Goal: Navigation & Orientation: Find specific page/section

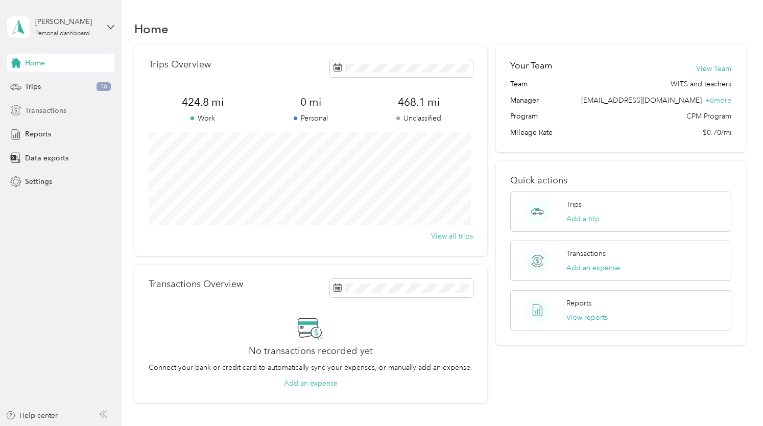
click at [54, 112] on span "Transactions" at bounding box center [45, 110] width 41 height 11
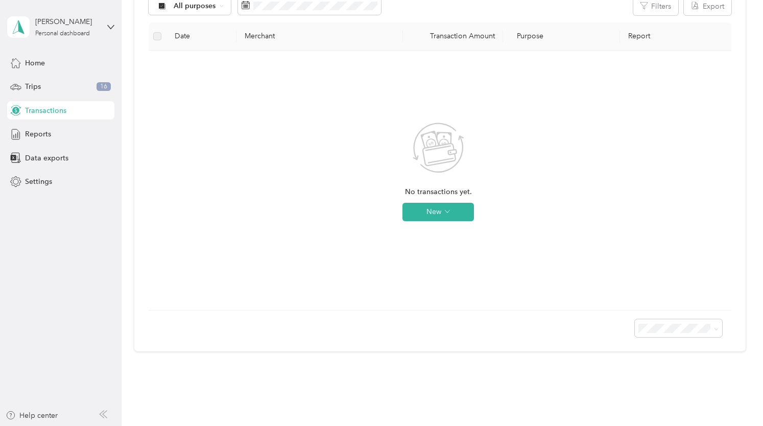
scroll to position [129, 0]
click at [42, 124] on div "Home Trips 16 Transactions Reports Data exports Settings" at bounding box center [60, 122] width 107 height 137
click at [39, 132] on span "Reports" at bounding box center [38, 134] width 26 height 11
